Goal: Navigation & Orientation: Find specific page/section

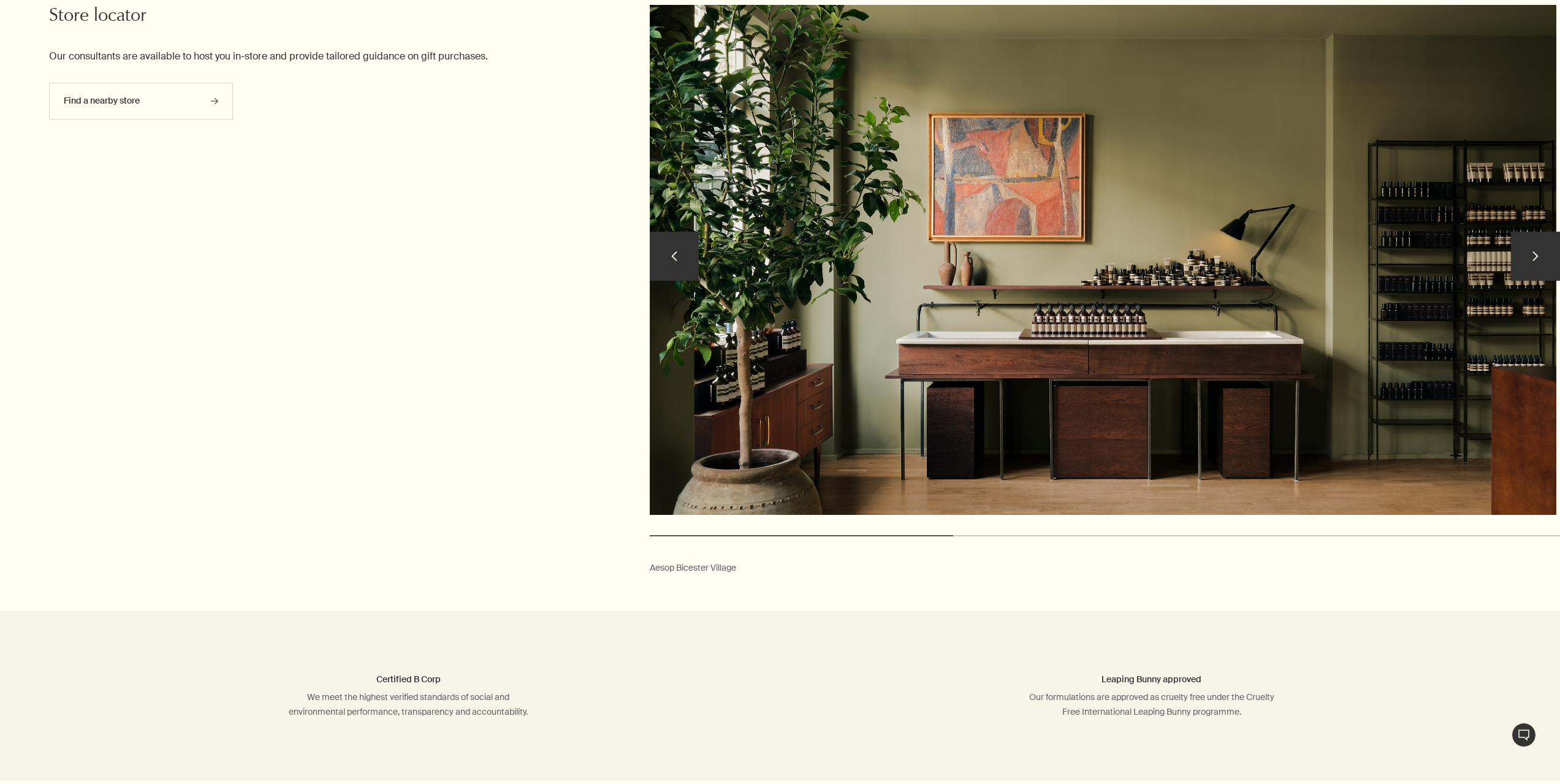
scroll to position [3922, 0]
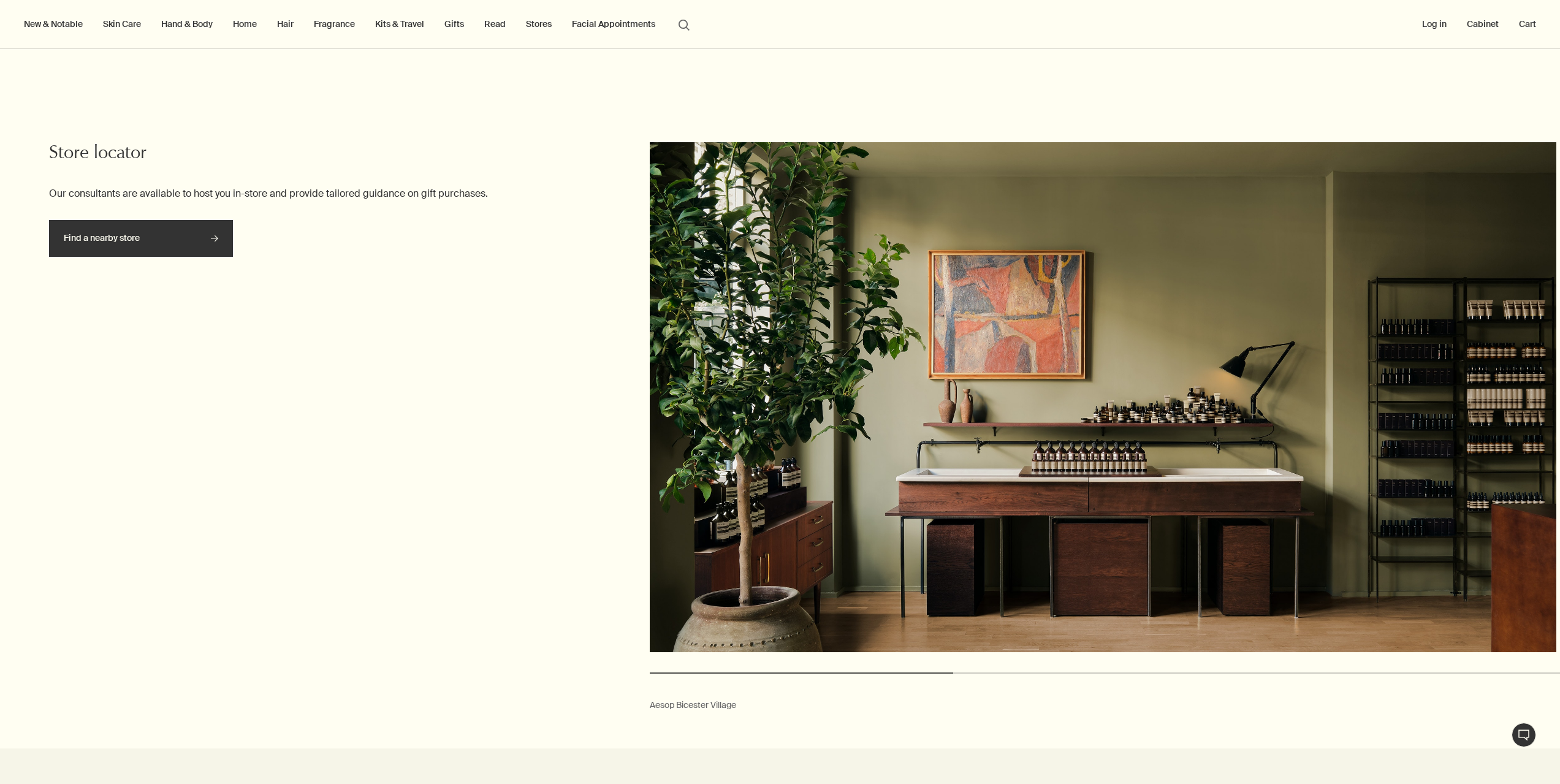
click at [154, 235] on link "Find a nearby store rightArrow" at bounding box center [141, 238] width 184 height 37
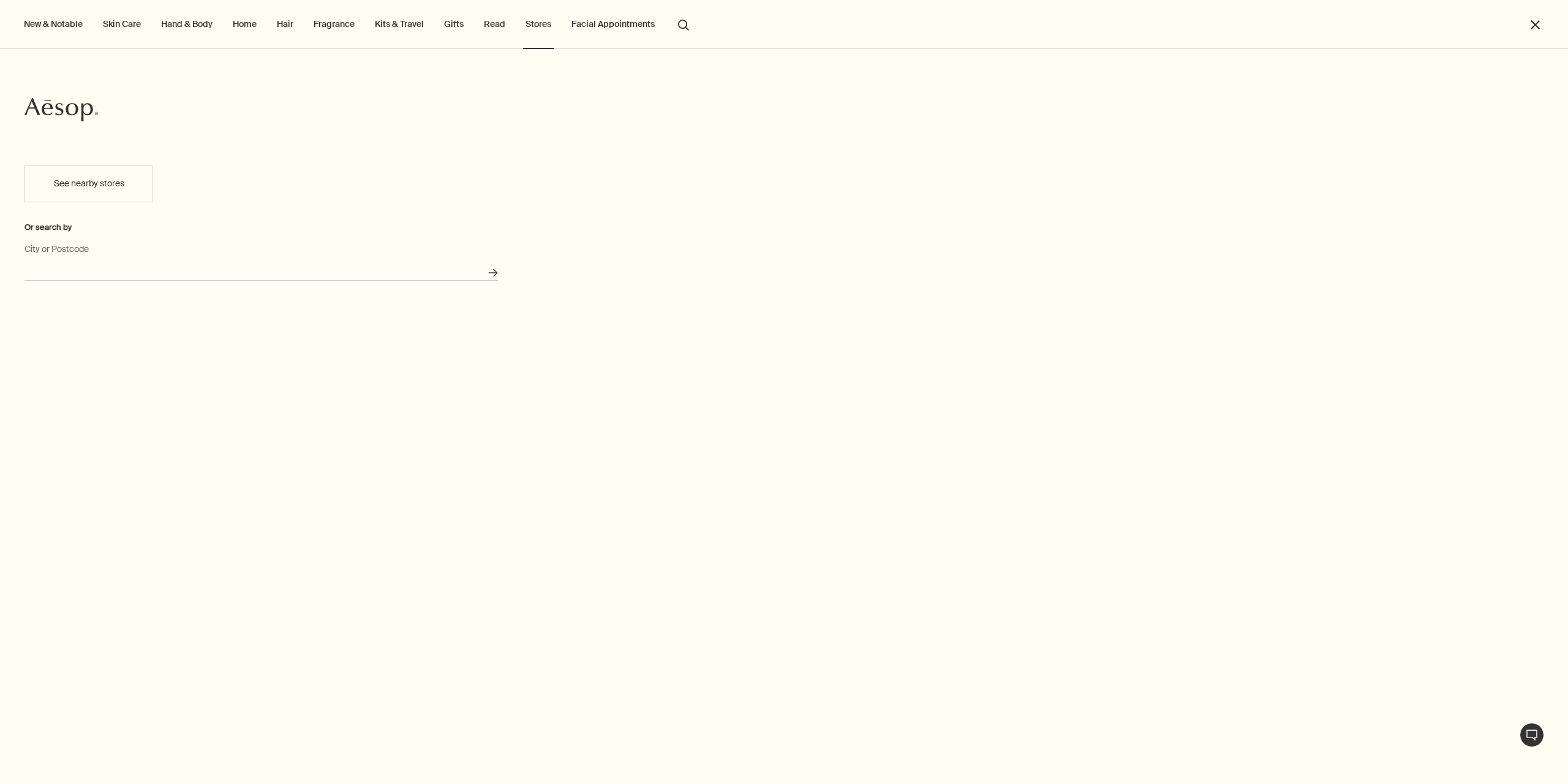
click at [127, 279] on input "City or Postcode" at bounding box center [261, 272] width 474 height 19
type input "Chepstow Villas, London W11 2RE"
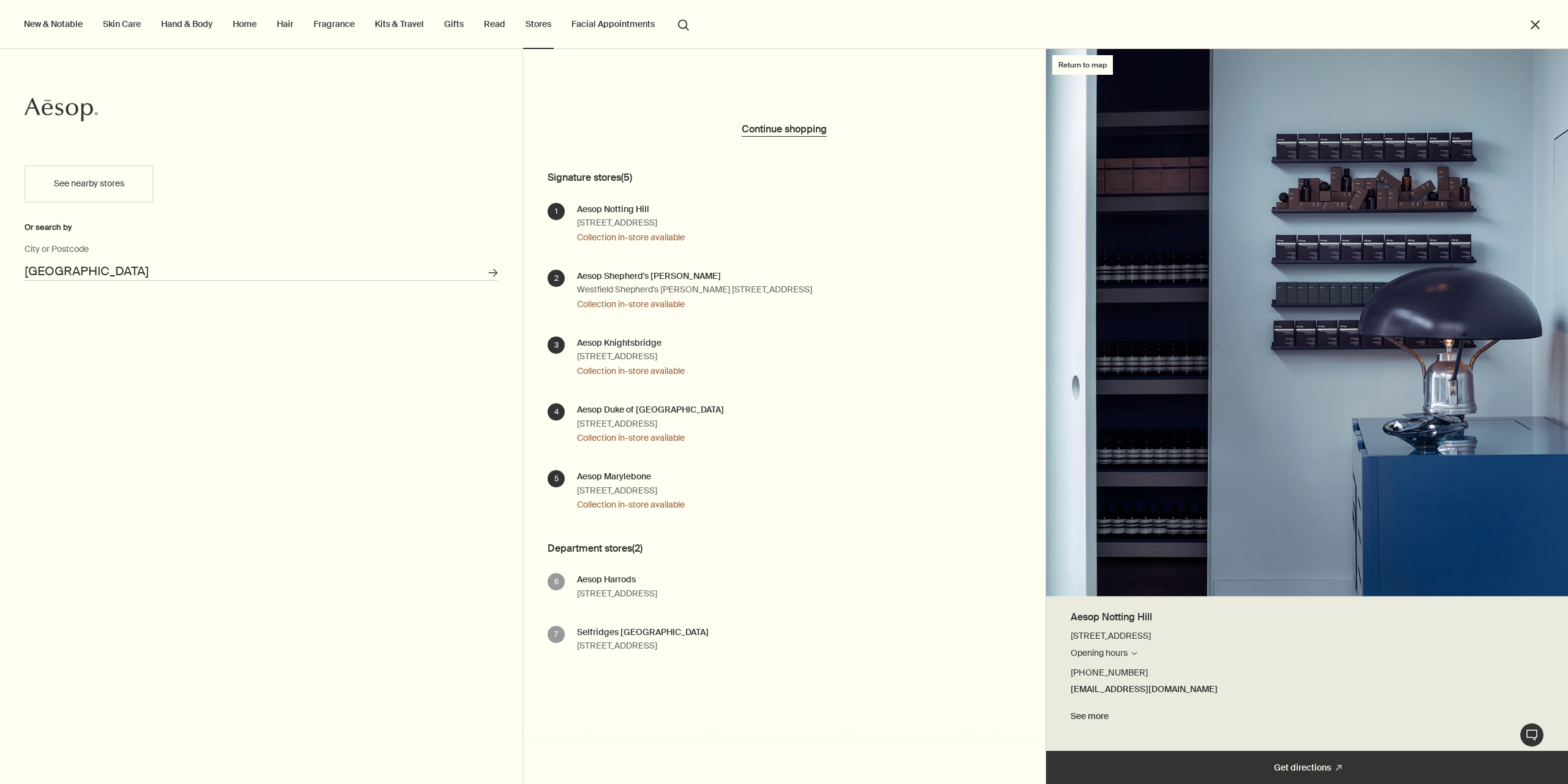
click at [660, 225] on div "Aesop Notting Hill 227A Westbourne Grove London W11 2SE Opening hours Search fo…" at bounding box center [630, 224] width 108 height 42
click at [676, 222] on div "Aesop Notting Hill 227A Westbourne Grove London W11 2SE Opening hours Search fo…" at bounding box center [630, 224] width 108 height 42
click at [1116, 655] on button "Opening hours Search for stores" at bounding box center [1104, 653] width 67 height 15
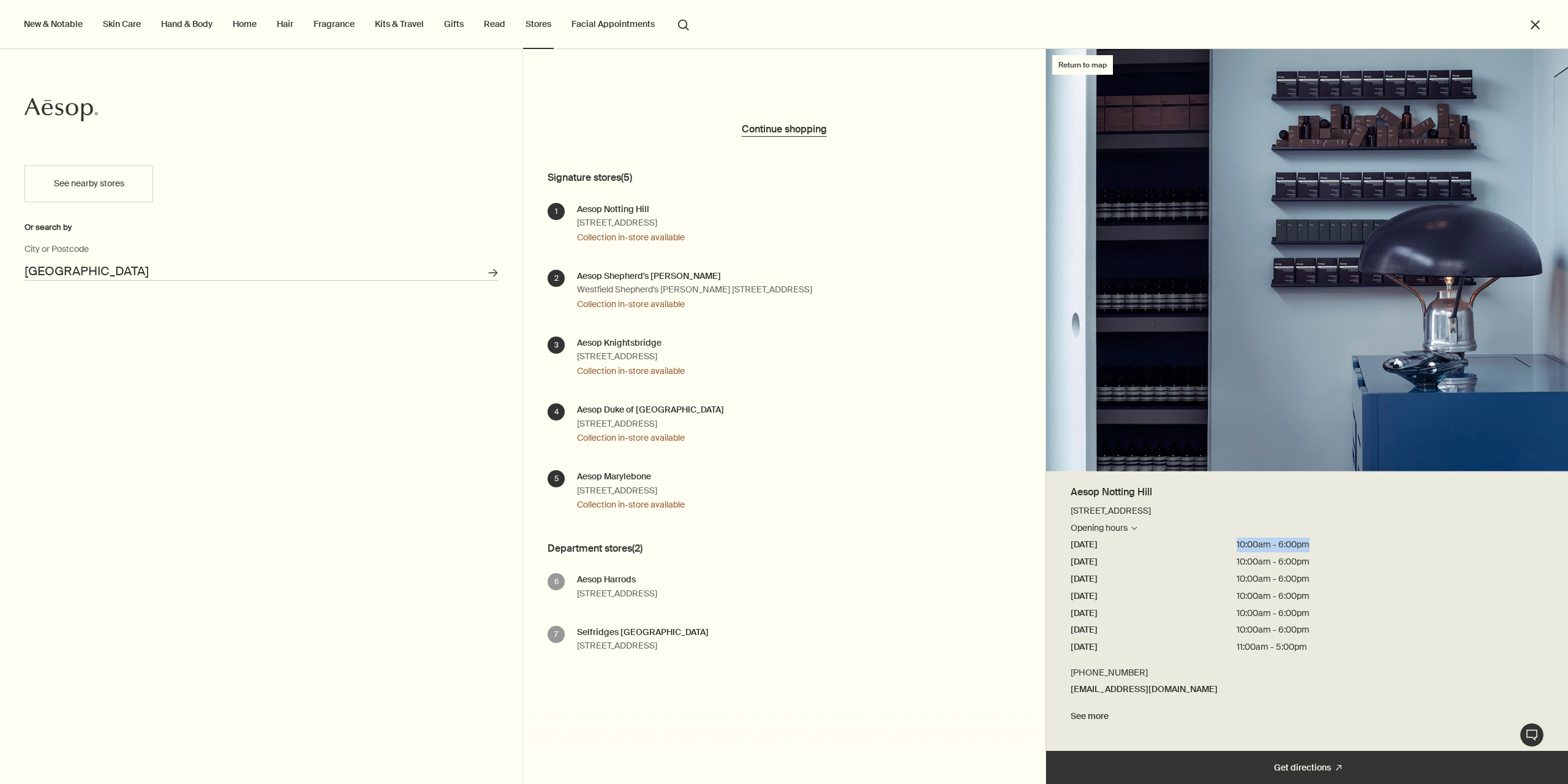
drag, startPoint x: 1227, startPoint y: 543, endPoint x: 1339, endPoint y: 544, distance: 112.0
click at [1328, 541] on div "Monday 10:00am - 6:00pm" at bounding box center [1307, 544] width 473 height 15
click at [1339, 552] on div "Monday 10:00am - 6:00pm" at bounding box center [1307, 544] width 473 height 15
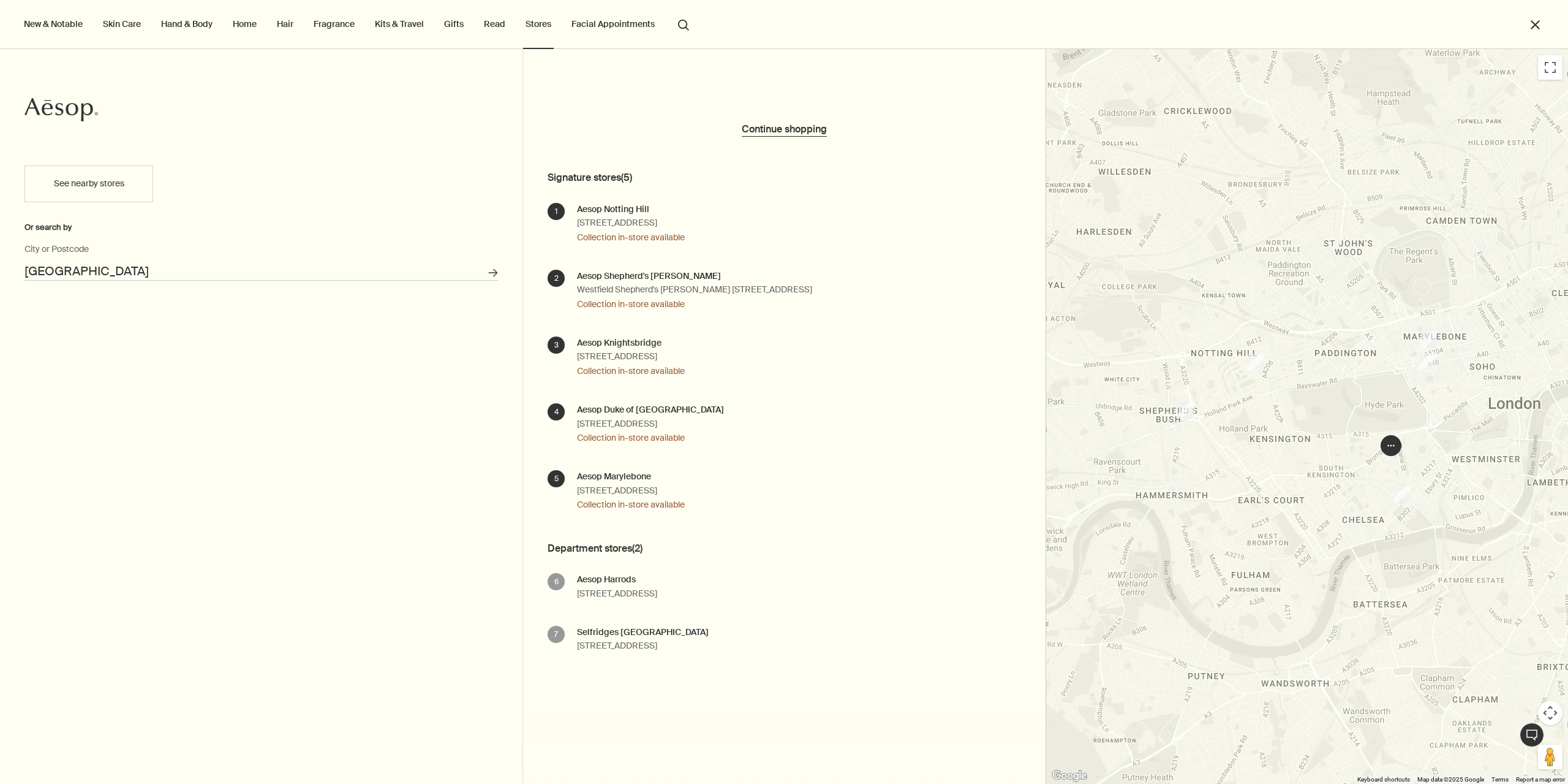
click at [256, 491] on div "See nearby stores Or search by Chepstow Villas, London W11 2RE City or Postcode…" at bounding box center [261, 469] width 523 height 631
